Goal: Find specific page/section: Find specific page/section

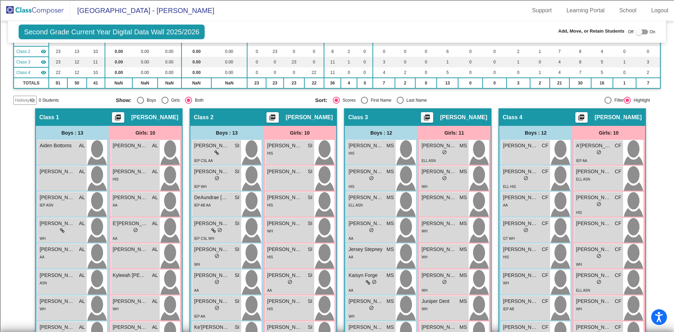
scroll to position [72, 0]
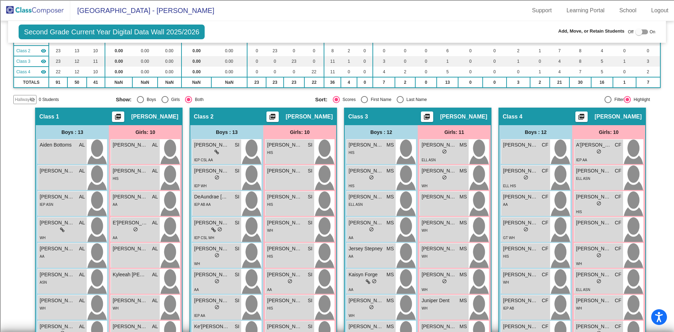
click at [36, 14] on img at bounding box center [35, 10] width 70 height 21
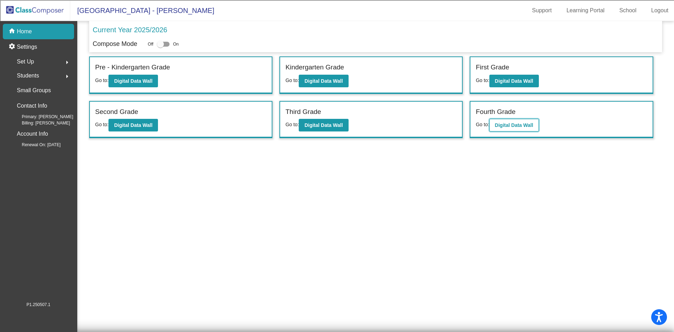
click at [492, 129] on button "Digital Data Wall" at bounding box center [513, 125] width 49 height 13
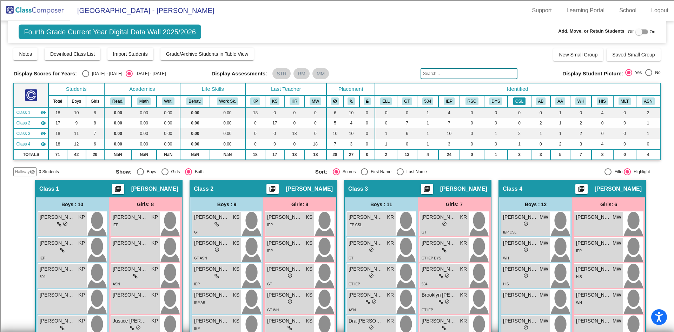
click at [516, 100] on button "CSL" at bounding box center [519, 102] width 12 height 8
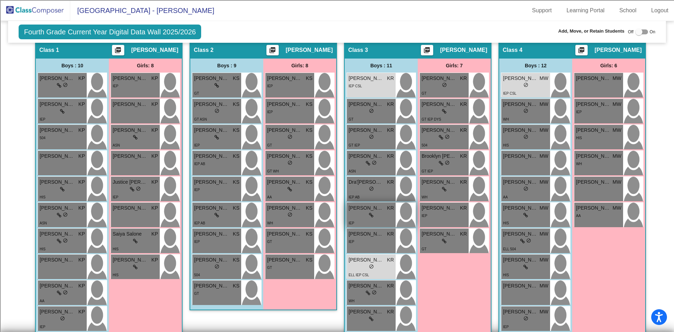
scroll to position [138, 0]
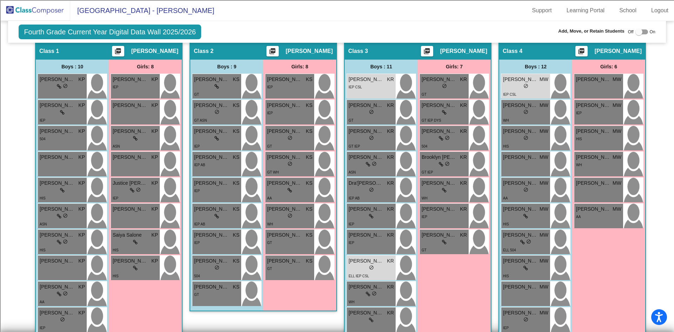
click at [0, 0] on div "Girls: 7 [PERSON_NAME] KR lock do_not_disturb_alt GT Ava Chant KR lock do_not_d…" at bounding box center [0, 0] width 0 height 0
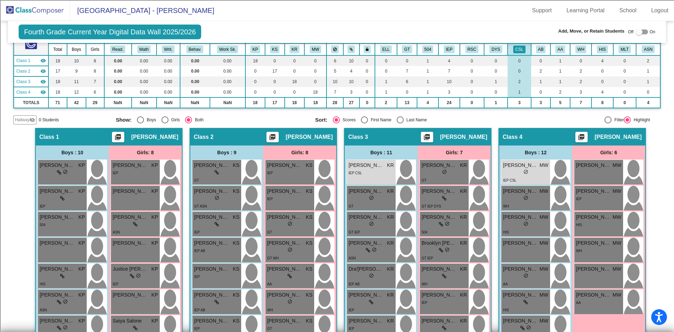
scroll to position [0, 0]
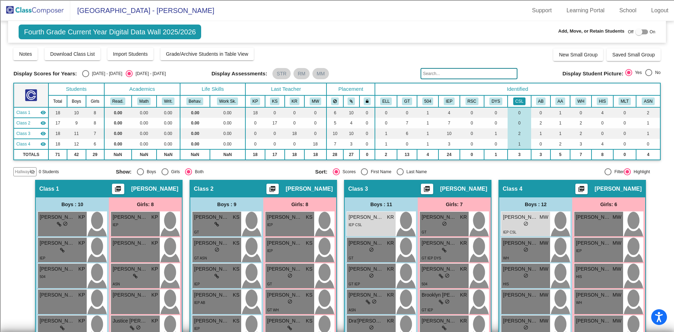
click at [519, 99] on button "CSL" at bounding box center [519, 102] width 12 height 8
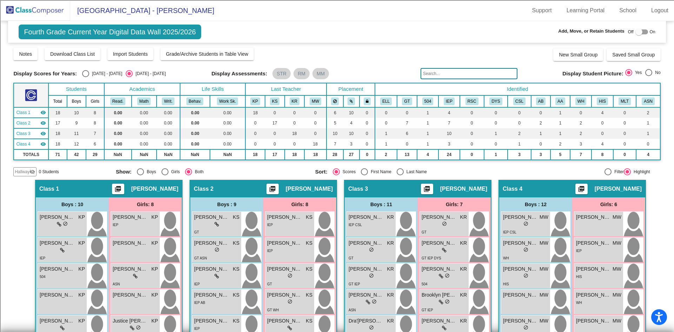
click at [450, 74] on input "text" at bounding box center [469, 73] width 97 height 11
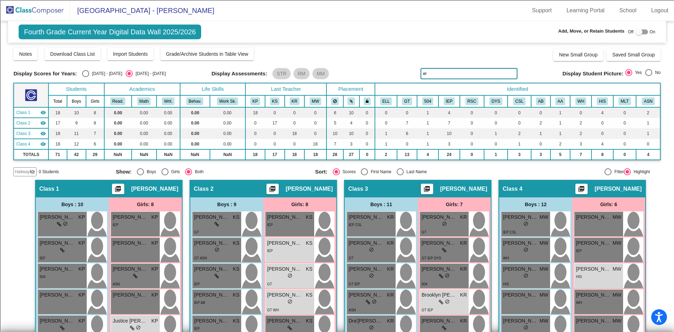
type input "e"
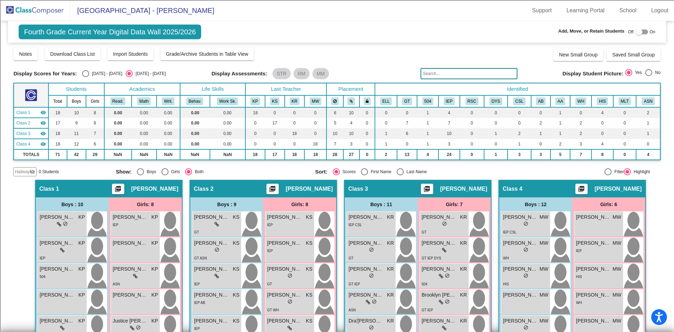
click at [449, 74] on input "text" at bounding box center [469, 73] width 97 height 11
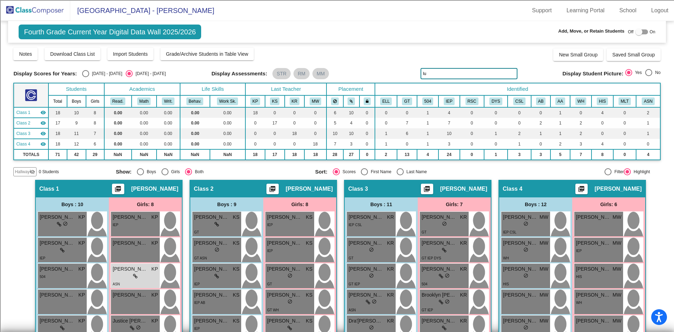
click at [451, 75] on input "lu" at bounding box center [469, 73] width 97 height 11
type input "l"
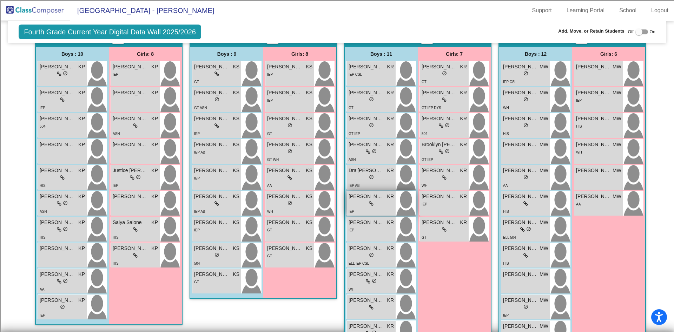
scroll to position [150, 0]
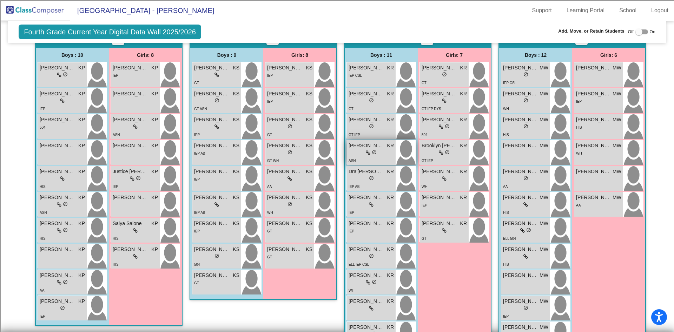
click at [388, 151] on div "lock do_not_disturb_alt" at bounding box center [371, 153] width 45 height 7
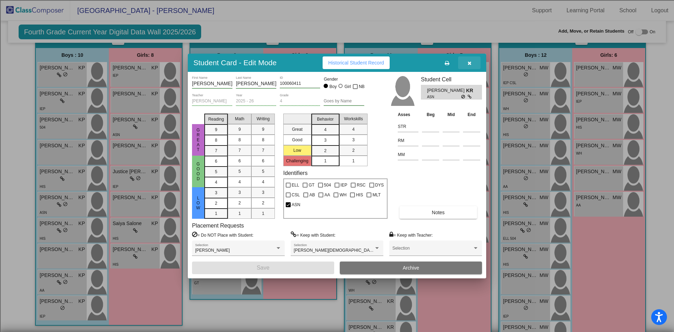
drag, startPoint x: 470, startPoint y: 64, endPoint x: 469, endPoint y: 58, distance: 6.4
click at [470, 65] on icon "button" at bounding box center [470, 63] width 4 height 5
